Goal: Information Seeking & Learning: Learn about a topic

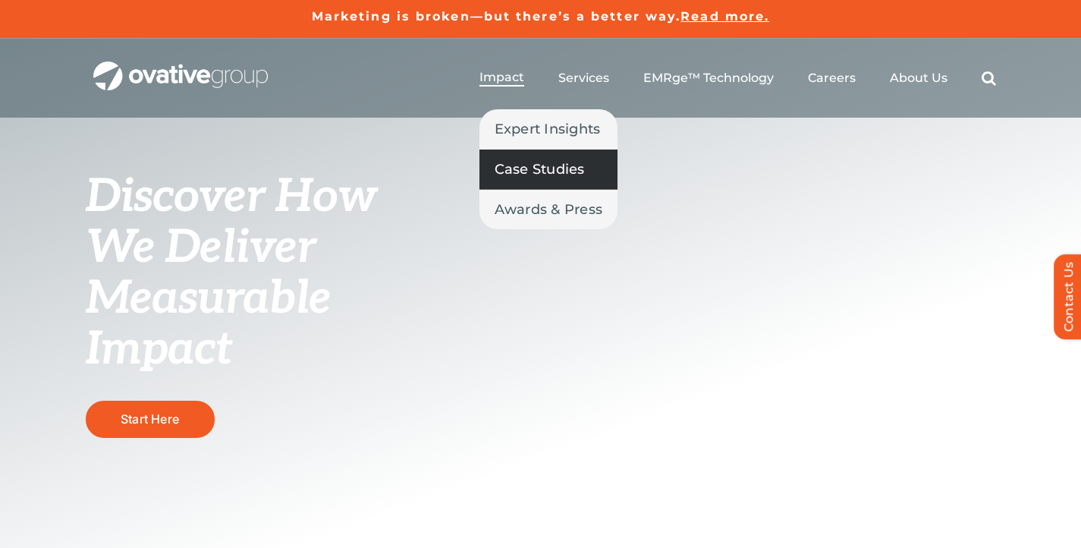
click at [531, 169] on span "Case Studies" at bounding box center [540, 169] width 90 height 21
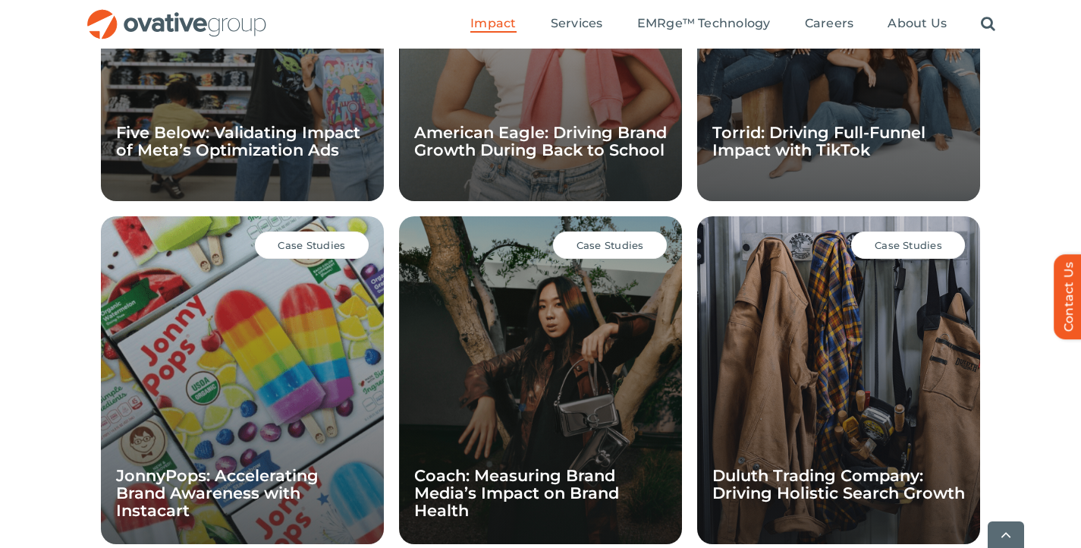
scroll to position [1342, 0]
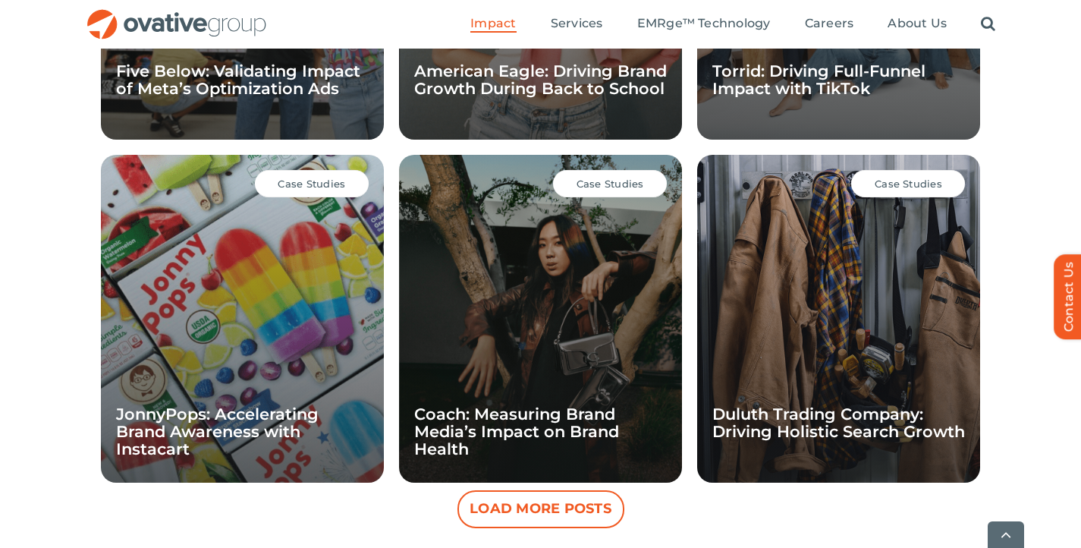
click at [237, 316] on div "Case Studies JonnyPops: Accelerating Brand Awareness with Instacart" at bounding box center [242, 319] width 283 height 328
click at [305, 180] on span "Case Studies" at bounding box center [312, 184] width 68 height 12
click at [197, 363] on div "Case Studies JonnyPops: Accelerating Brand Awareness with Instacart" at bounding box center [242, 319] width 283 height 328
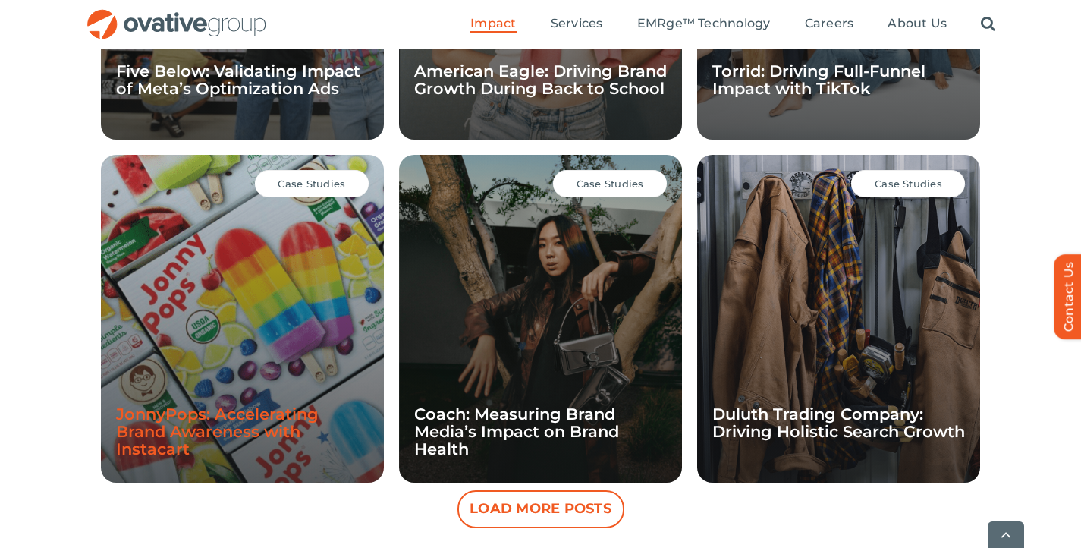
click at [169, 405] on link "JonnyPops: Accelerating Brand Awareness with Instacart" at bounding box center [217, 431] width 203 height 54
